Goal: Entertainment & Leisure: Consume media (video, audio)

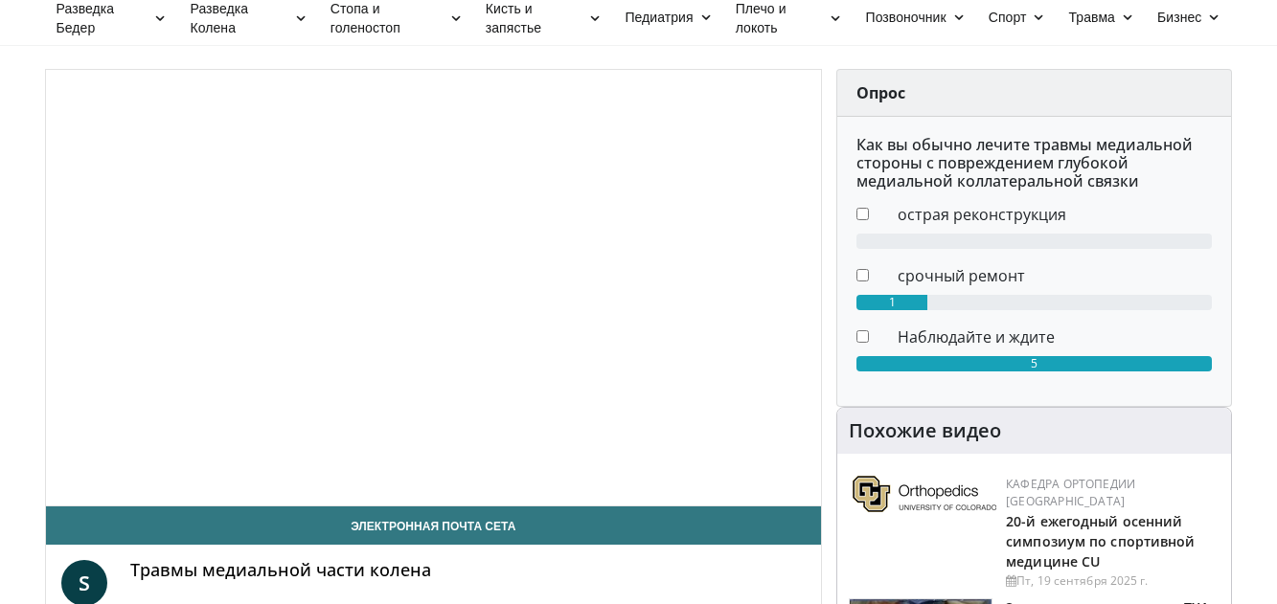
scroll to position [518, 0]
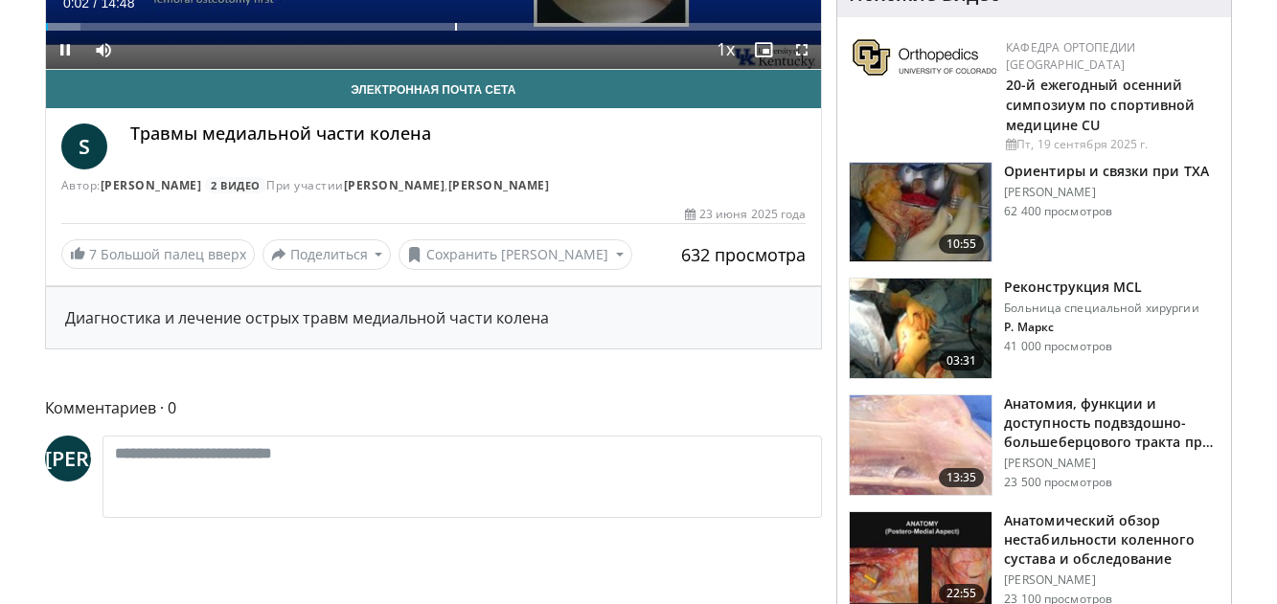
click at [454, 12] on div "Loaded : 4.49% 00:02 07:48" at bounding box center [434, 21] width 776 height 18
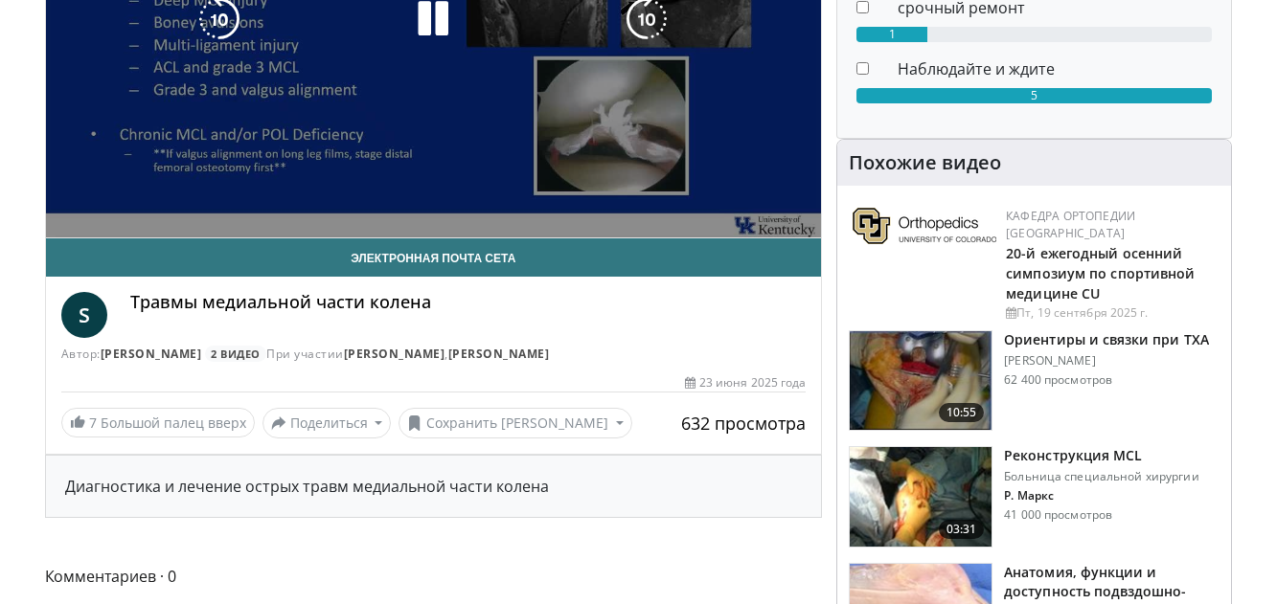
scroll to position [39, 0]
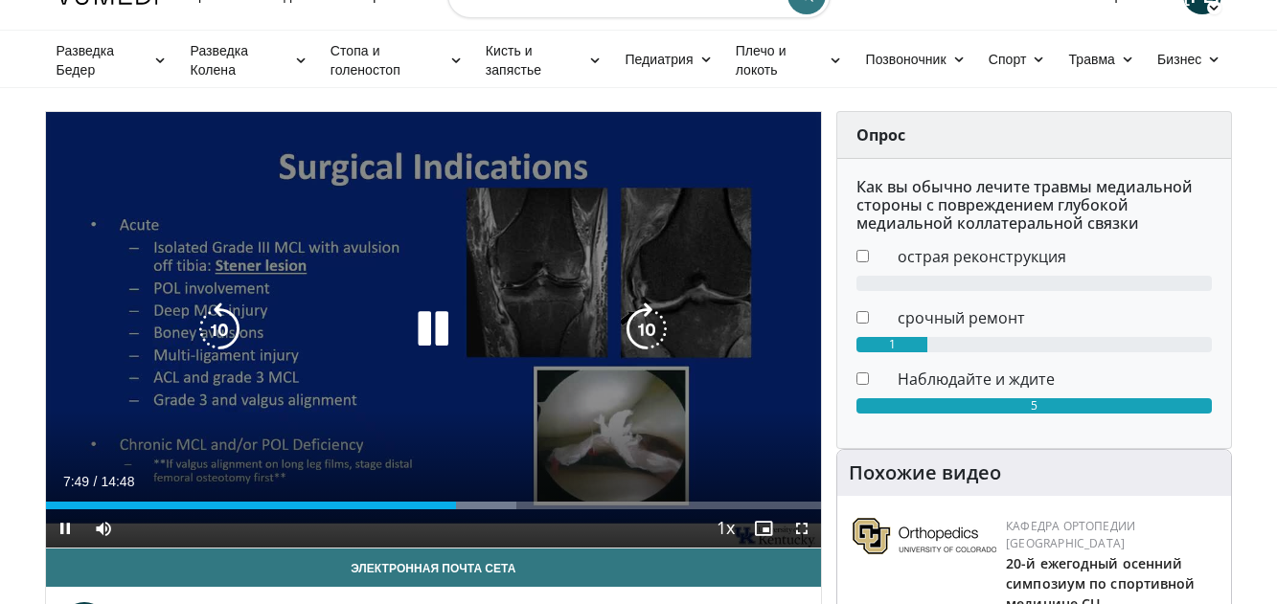
click at [440, 327] on icon "Video Player" at bounding box center [433, 330] width 54 height 54
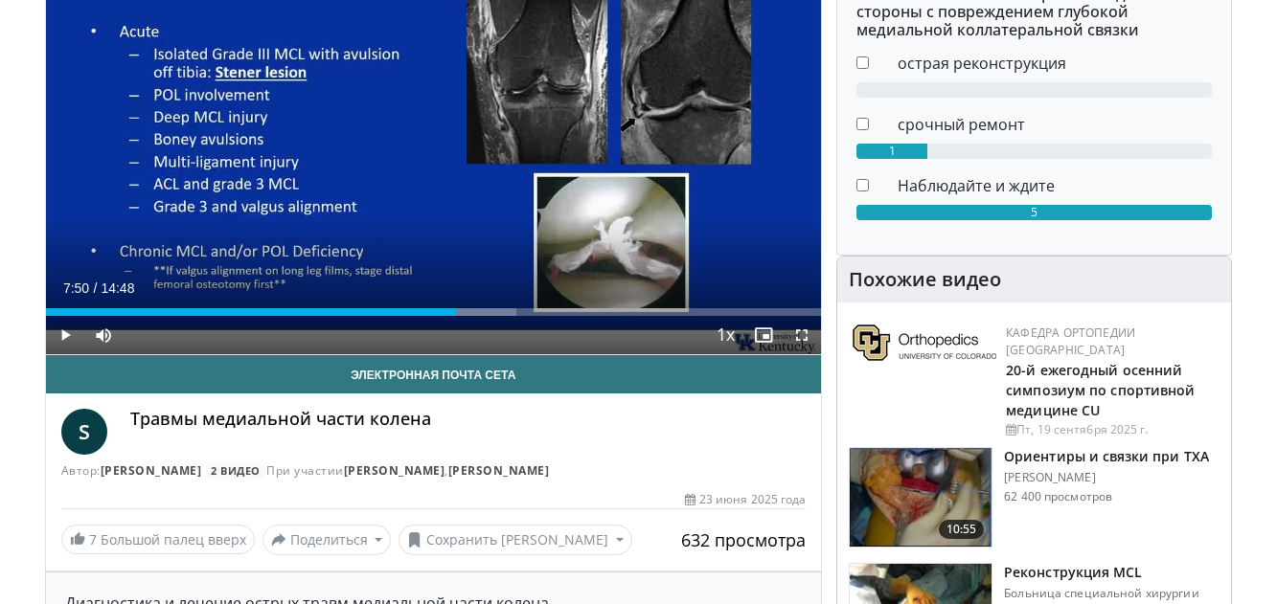
scroll to position [327, 0]
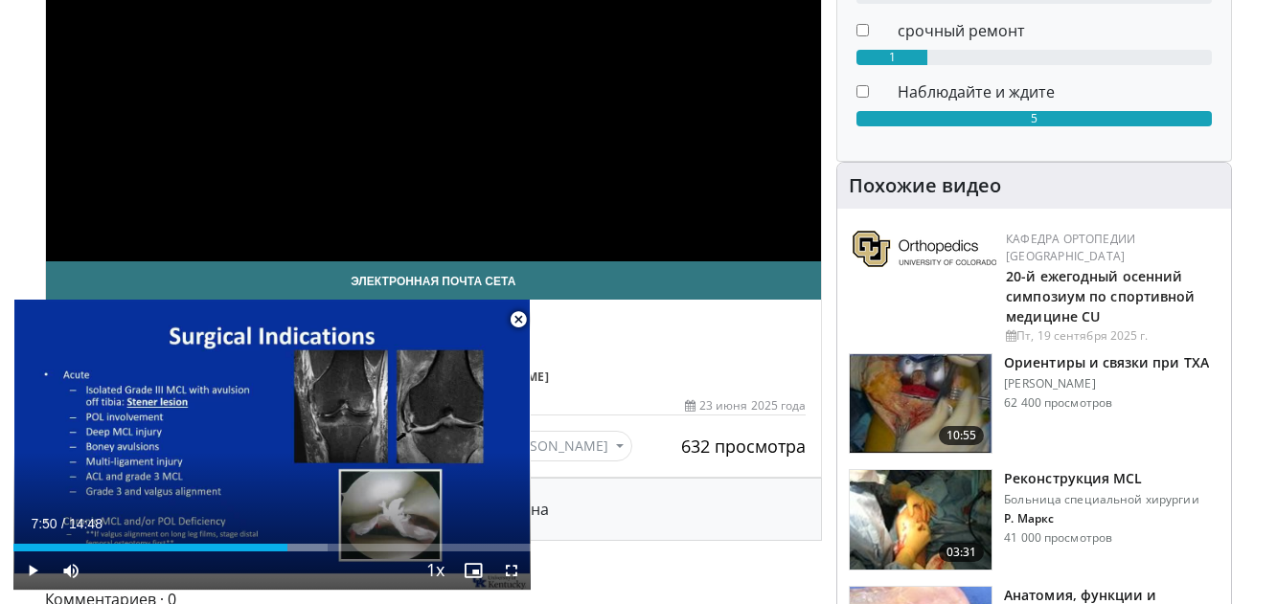
click at [600, 170] on div "**********" at bounding box center [434, 43] width 776 height 437
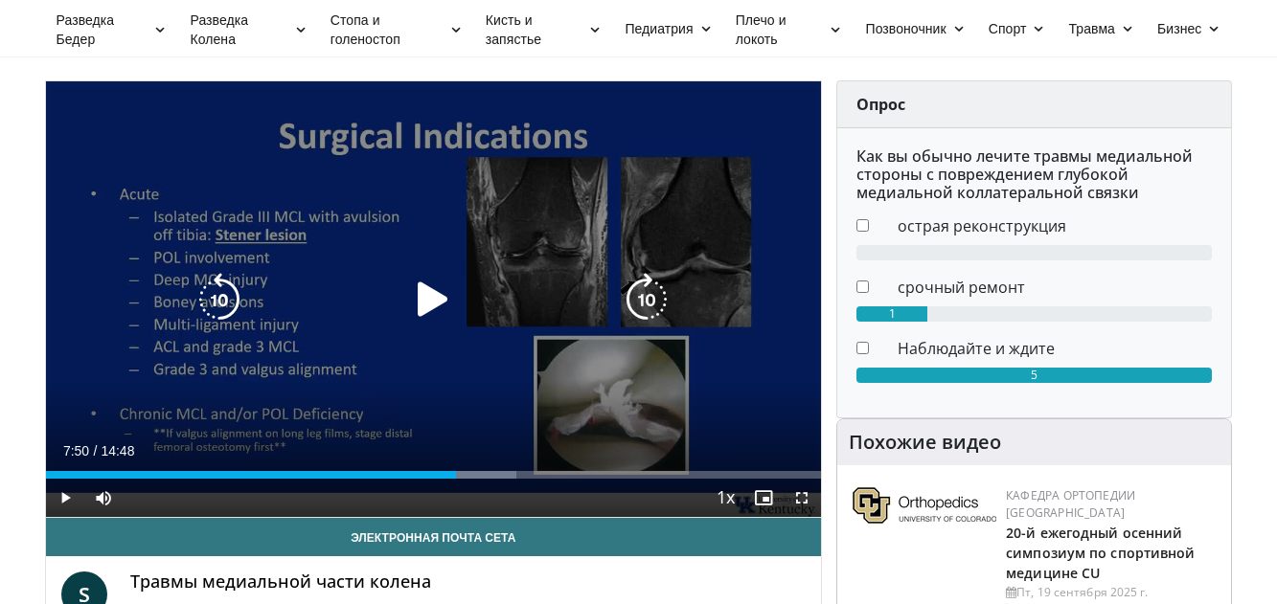
scroll to position [96, 0]
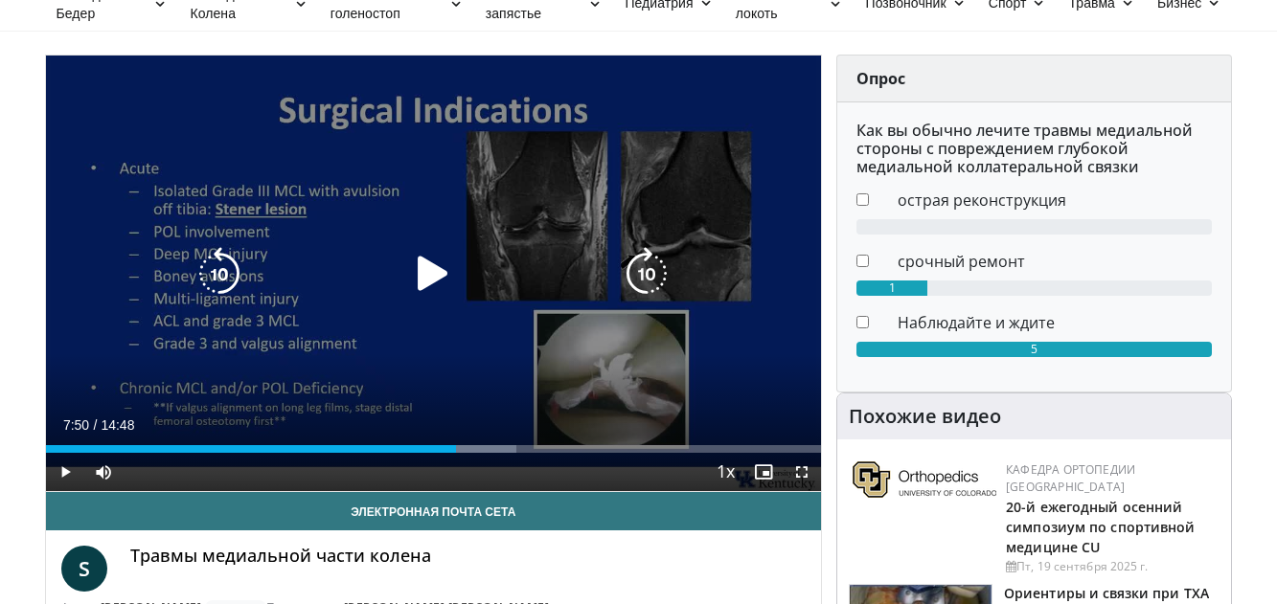
click at [433, 260] on icon "Video Player" at bounding box center [433, 274] width 54 height 54
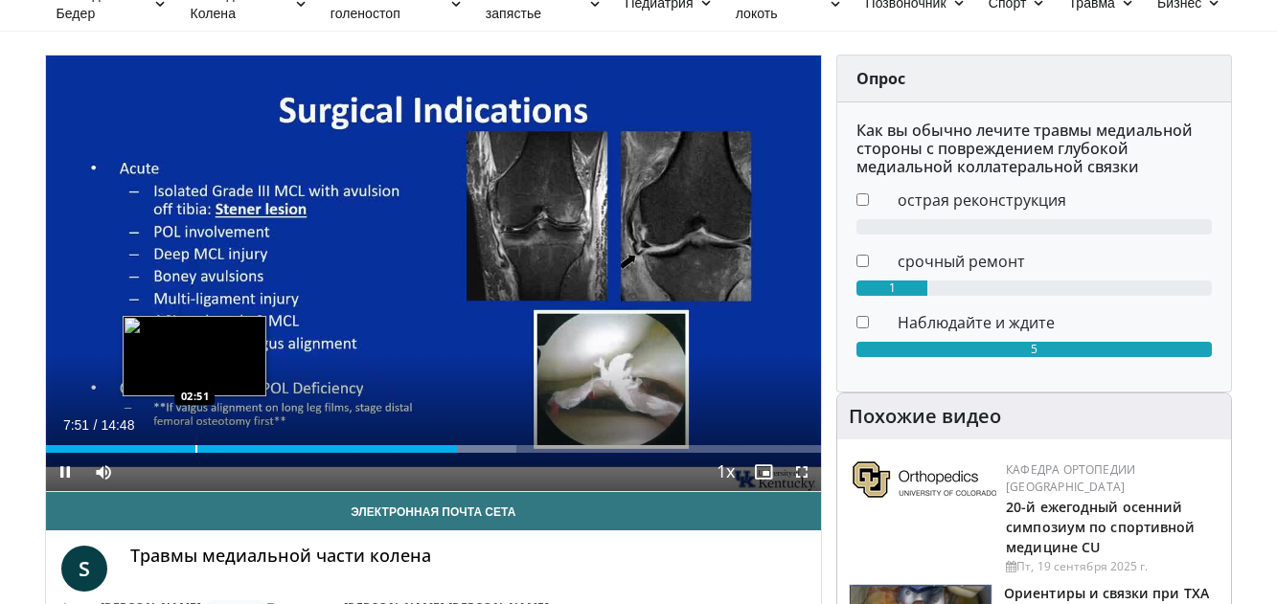
click at [194, 443] on div "Loaded : 60.68% 07:51 02:51" at bounding box center [434, 444] width 776 height 18
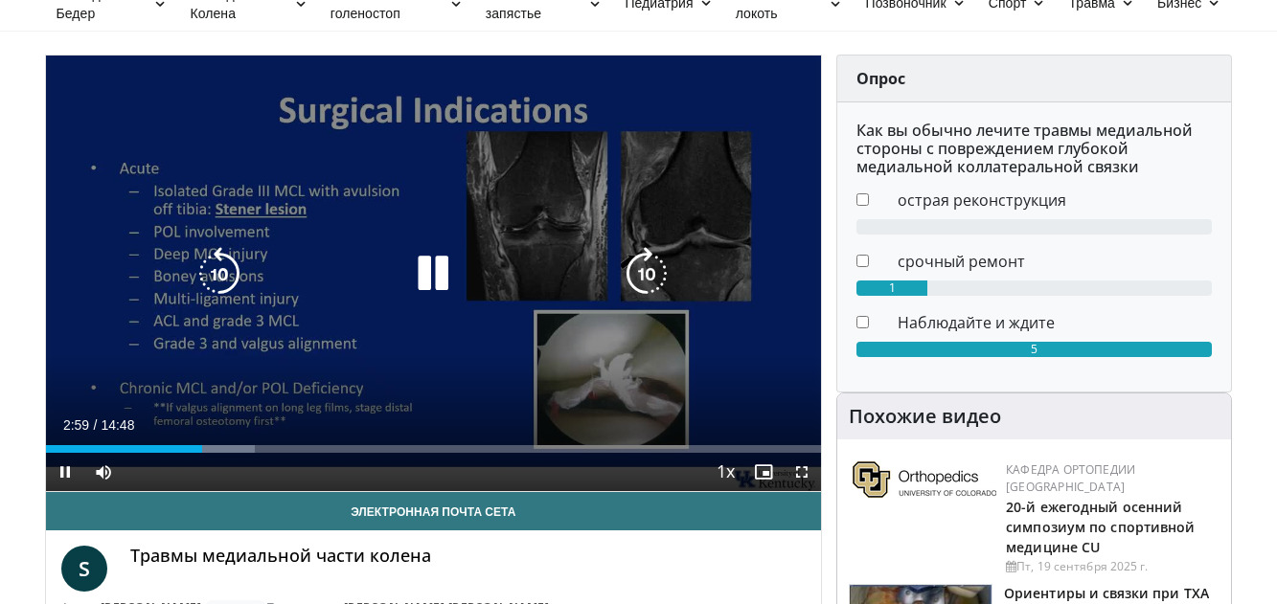
click at [651, 269] on icon "Video Player" at bounding box center [647, 274] width 54 height 54
click at [426, 282] on icon "Video Player" at bounding box center [433, 274] width 54 height 54
click at [422, 278] on icon "Video Player" at bounding box center [433, 274] width 54 height 54
click at [642, 274] on icon "Video Player" at bounding box center [647, 274] width 54 height 54
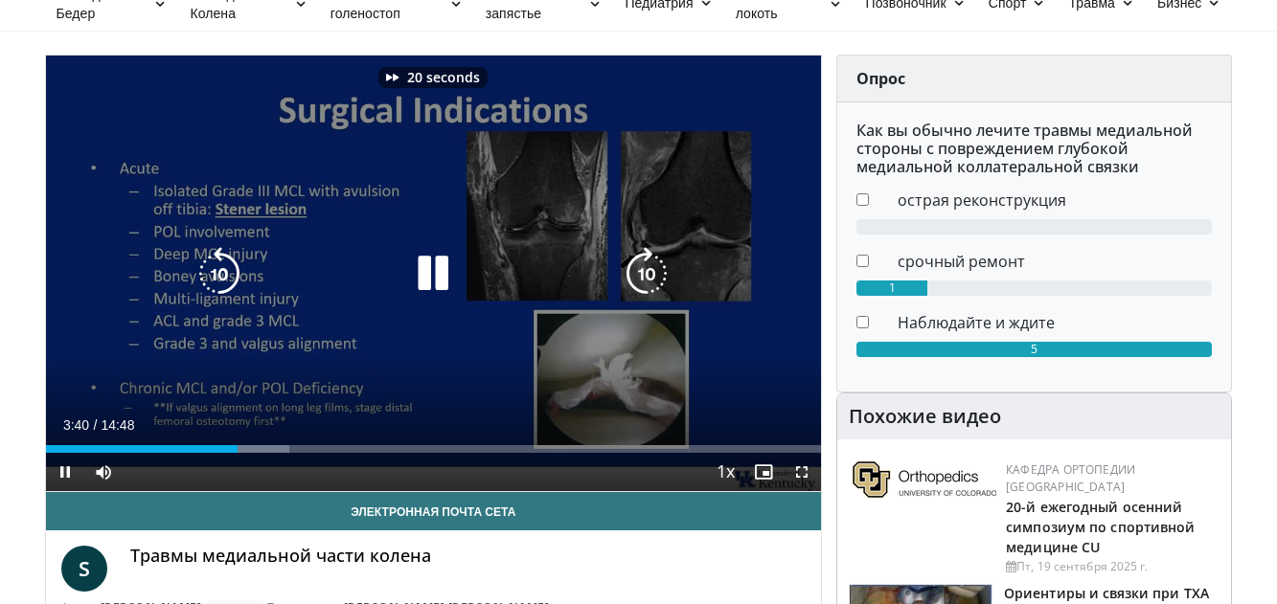
click at [642, 274] on icon "Video Player" at bounding box center [647, 274] width 54 height 54
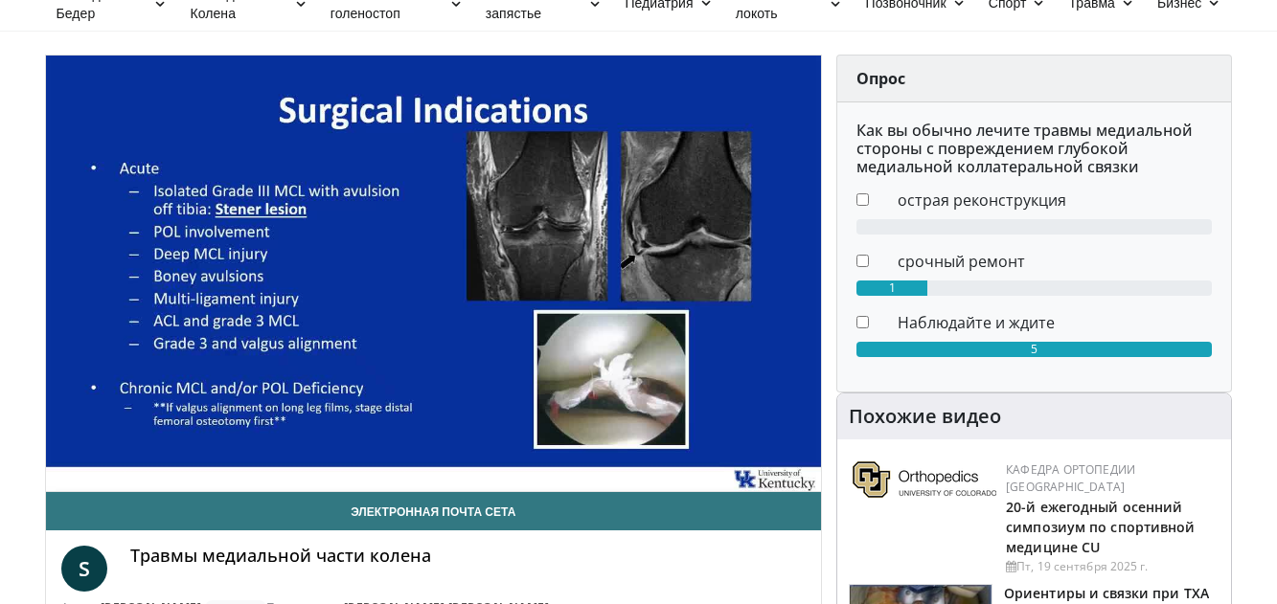
click at [642, 274] on div "40 seconds Tap to unmute" at bounding box center [434, 274] width 776 height 436
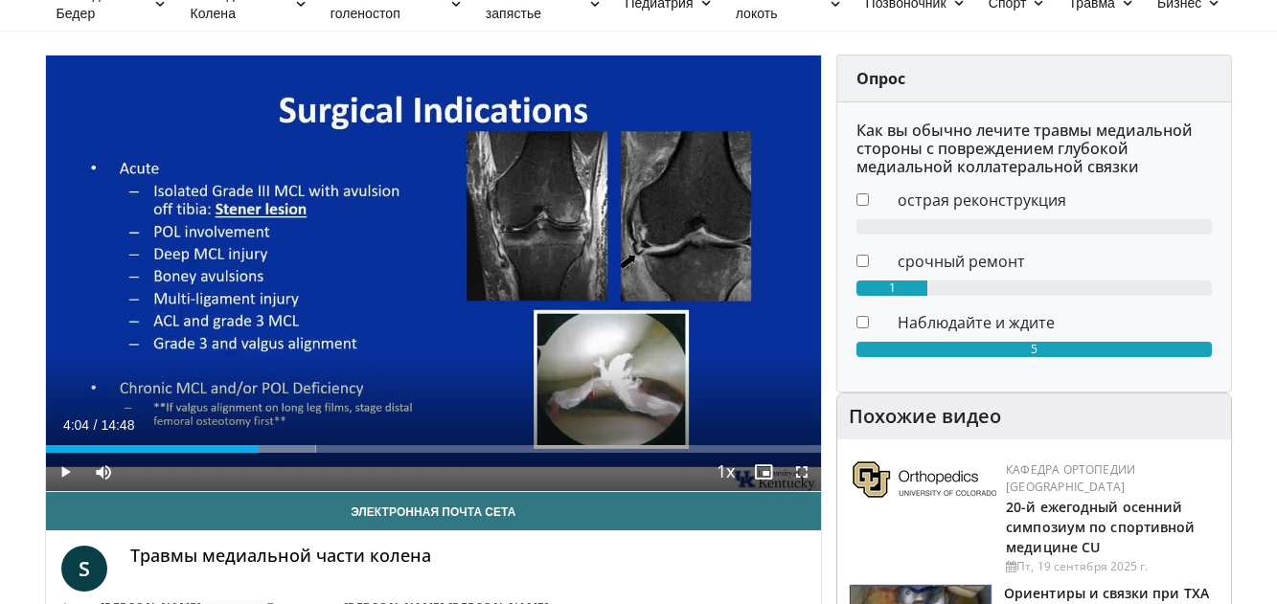
click at [642, 274] on div "40 seconds Tap to unmute" at bounding box center [434, 274] width 776 height 436
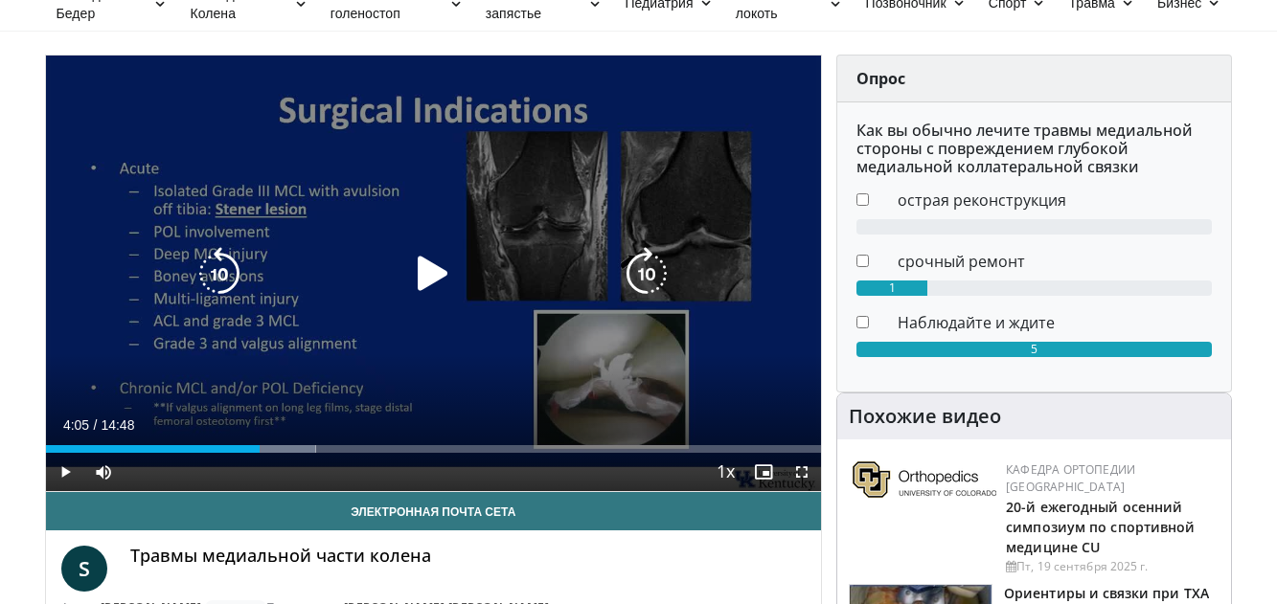
click at [641, 268] on icon "Video Player" at bounding box center [647, 274] width 54 height 54
click at [434, 276] on icon "Video Player" at bounding box center [433, 274] width 54 height 54
click at [447, 272] on icon "Video Player" at bounding box center [433, 274] width 54 height 54
click at [542, 232] on div "10 seconds Tap to unmute" at bounding box center [434, 274] width 776 height 436
click at [442, 271] on icon "Video Player" at bounding box center [433, 274] width 54 height 54
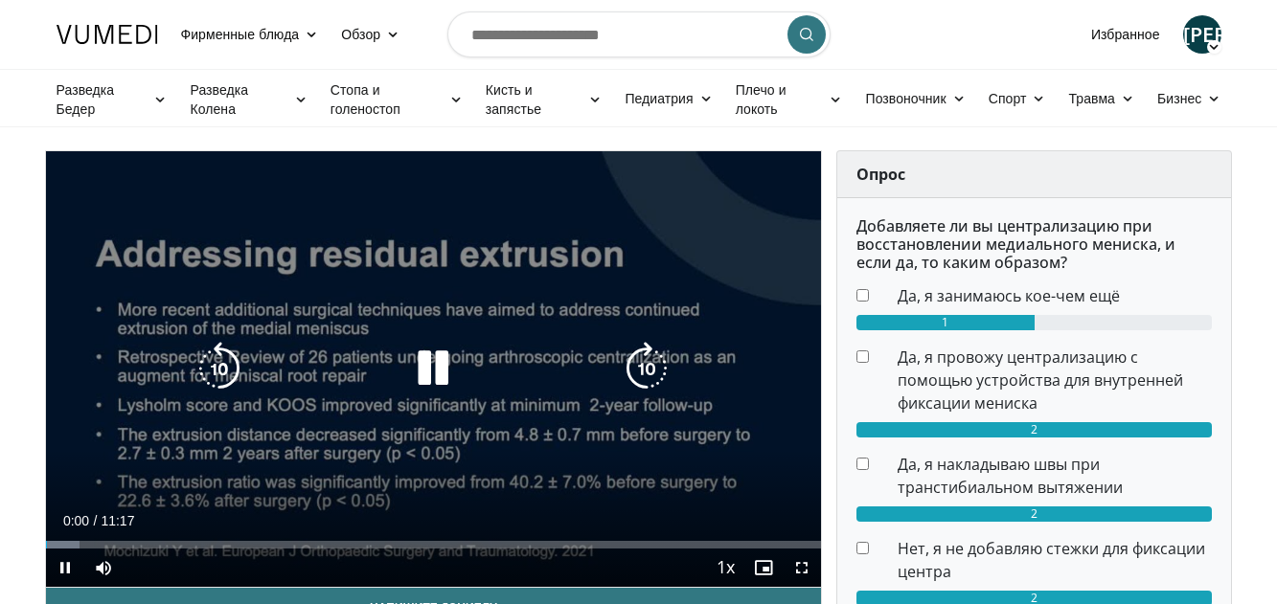
click at [436, 372] on icon "Video Player" at bounding box center [433, 369] width 54 height 54
